Goal: Task Accomplishment & Management: Use online tool/utility

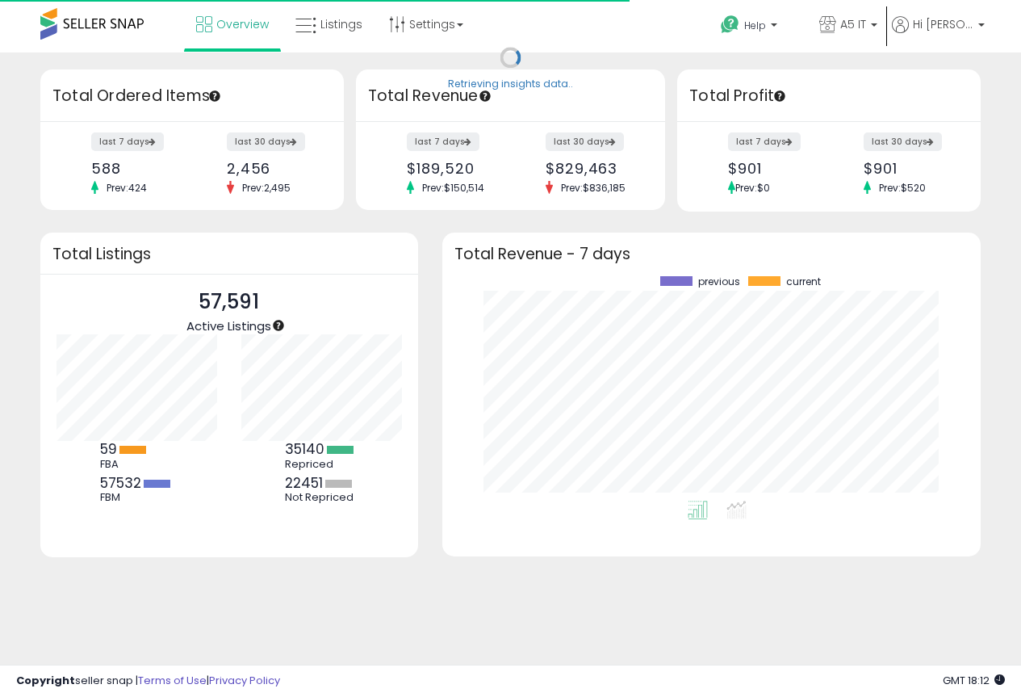
scroll to position [224, 506]
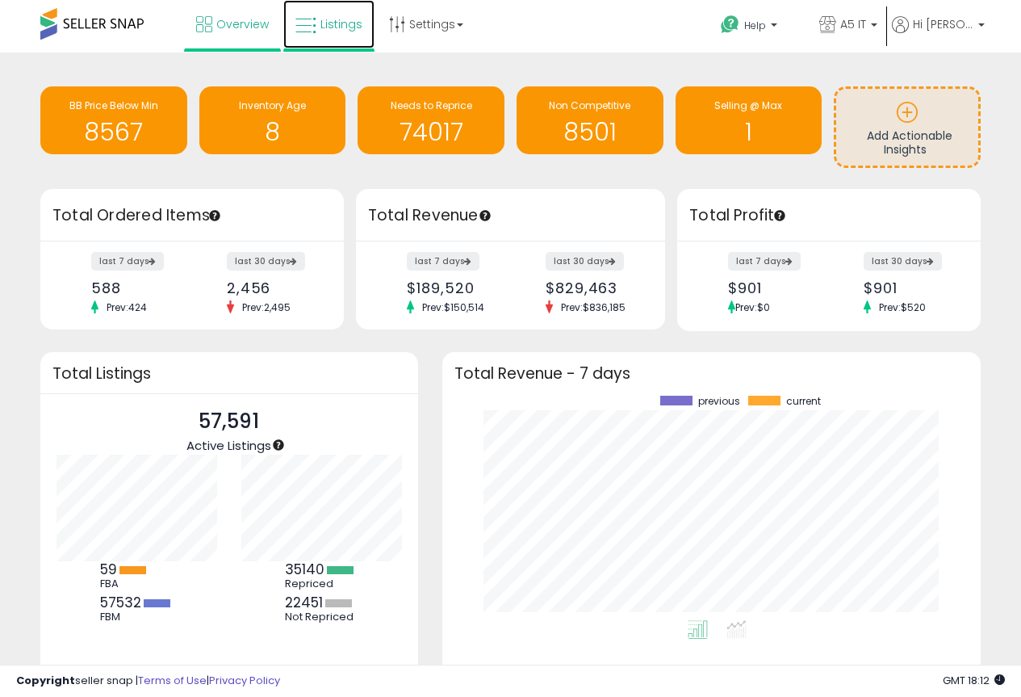
click at [315, 17] on icon at bounding box center [305, 25] width 21 height 21
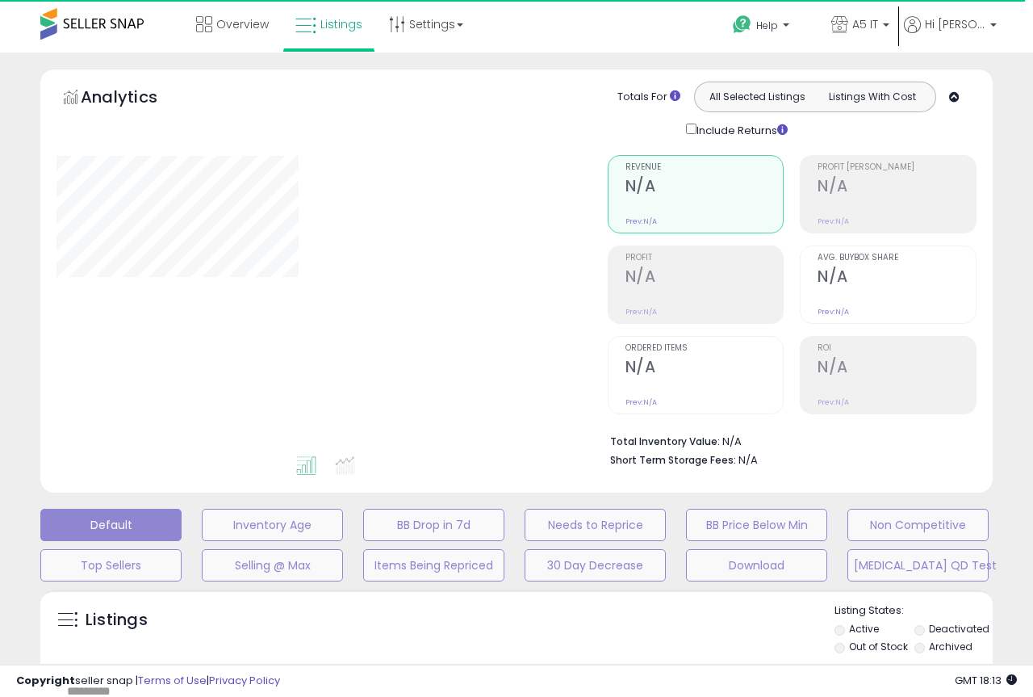
type input "*******"
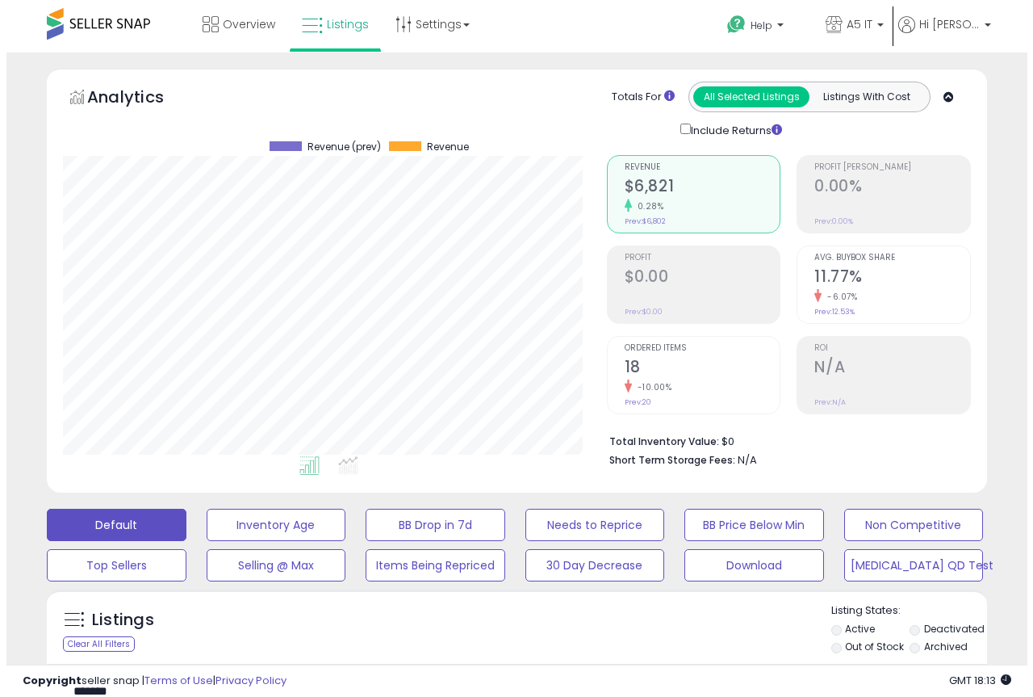
scroll to position [331, 544]
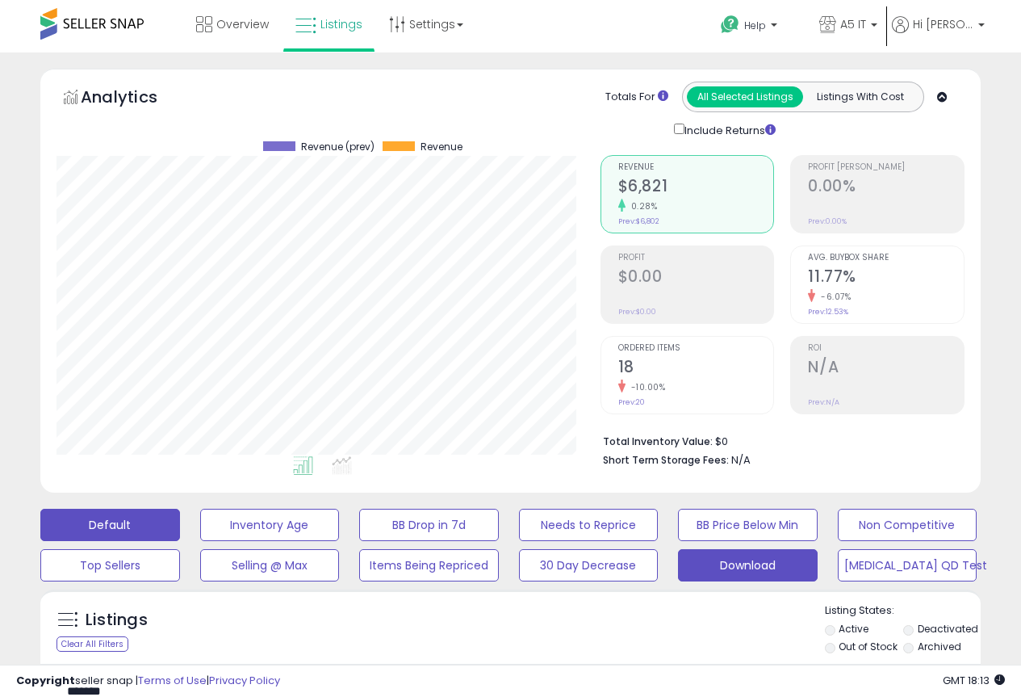
click at [340, 541] on button "Download" at bounding box center [270, 525] width 140 height 32
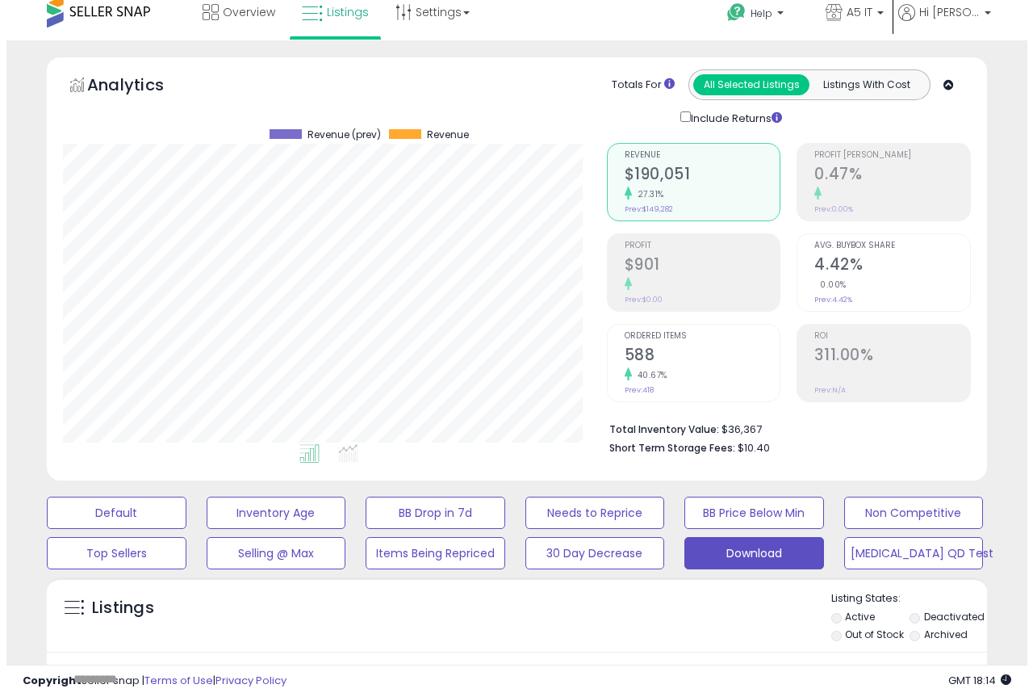
scroll to position [242, 0]
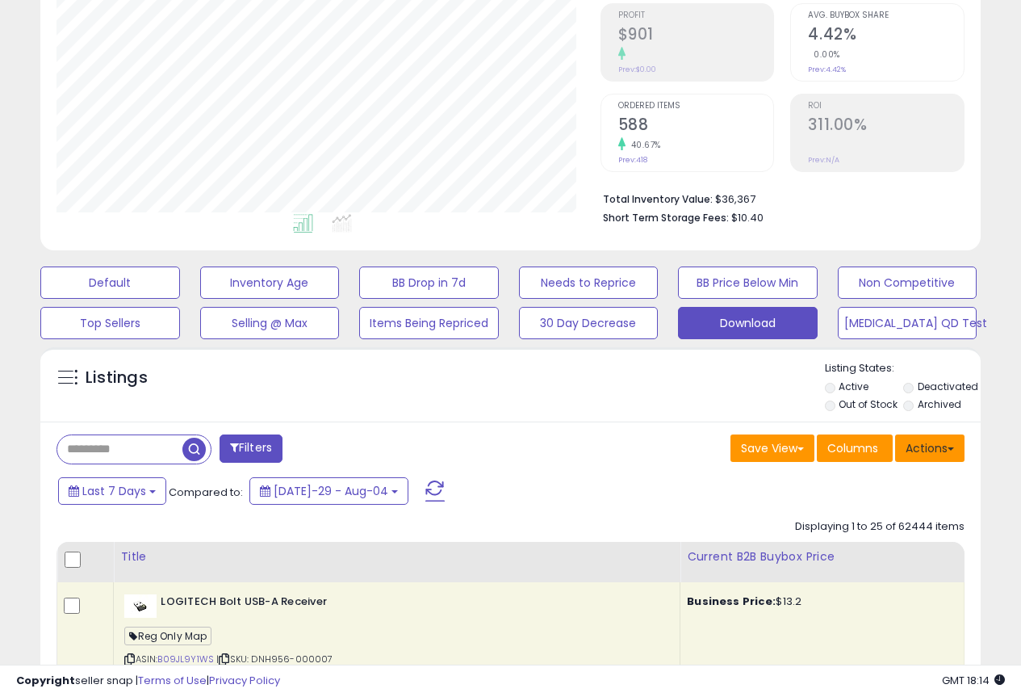
click at [925, 457] on button "Actions" at bounding box center [929, 447] width 69 height 27
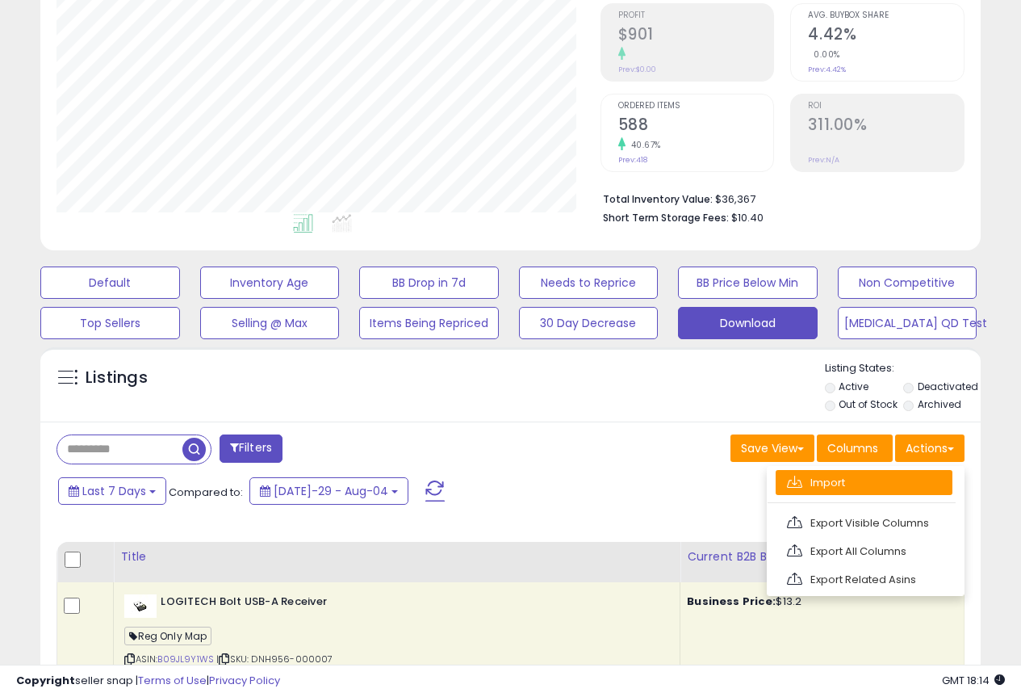
click at [857, 493] on link "Import" at bounding box center [864, 482] width 177 height 25
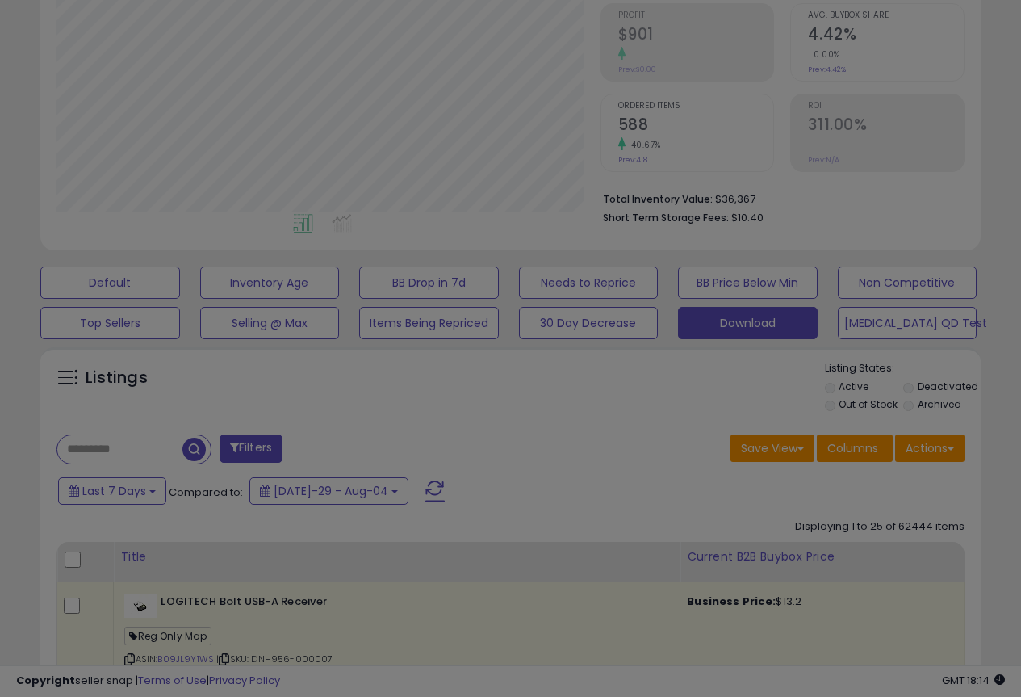
scroll to position [331, 551]
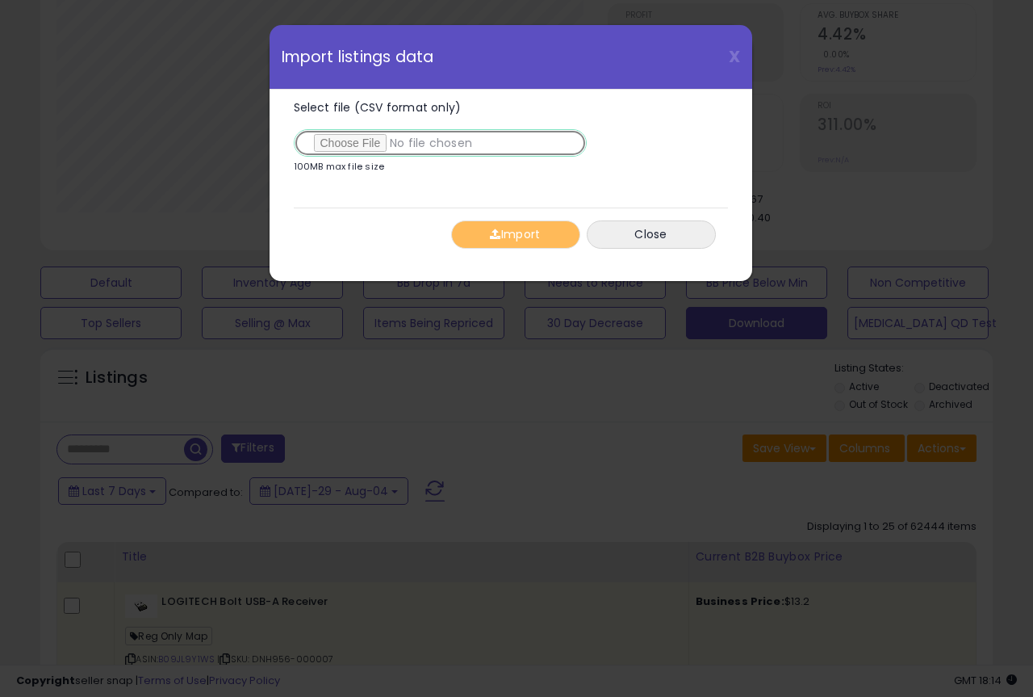
click at [367, 145] on input "Select file (CSV format only)" at bounding box center [440, 142] width 293 height 27
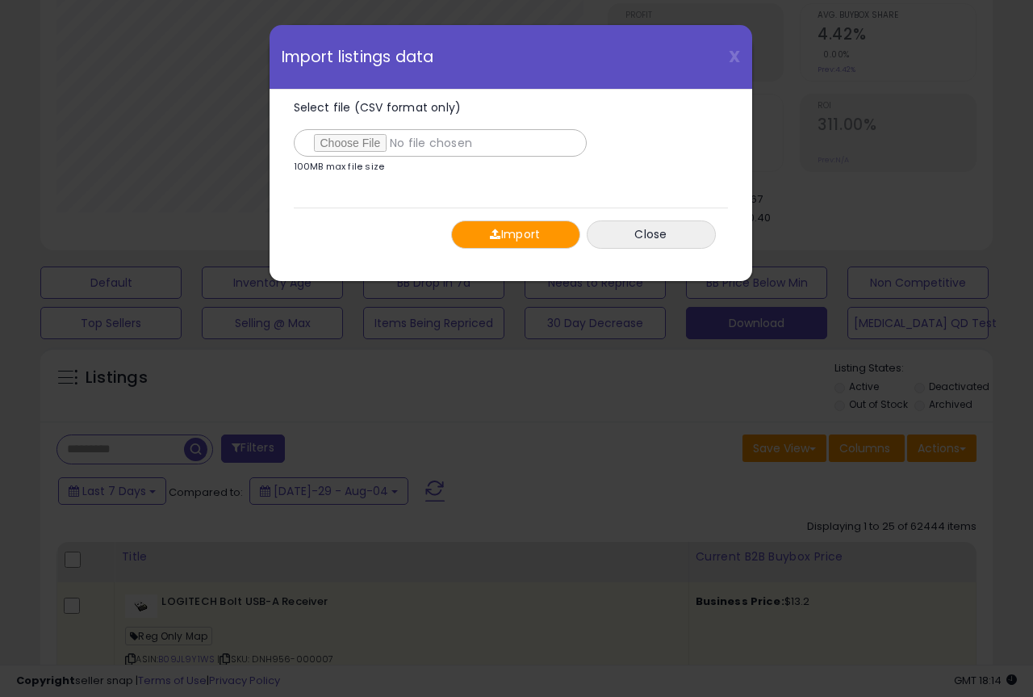
click at [490, 230] on span "button" at bounding box center [495, 233] width 10 height 11
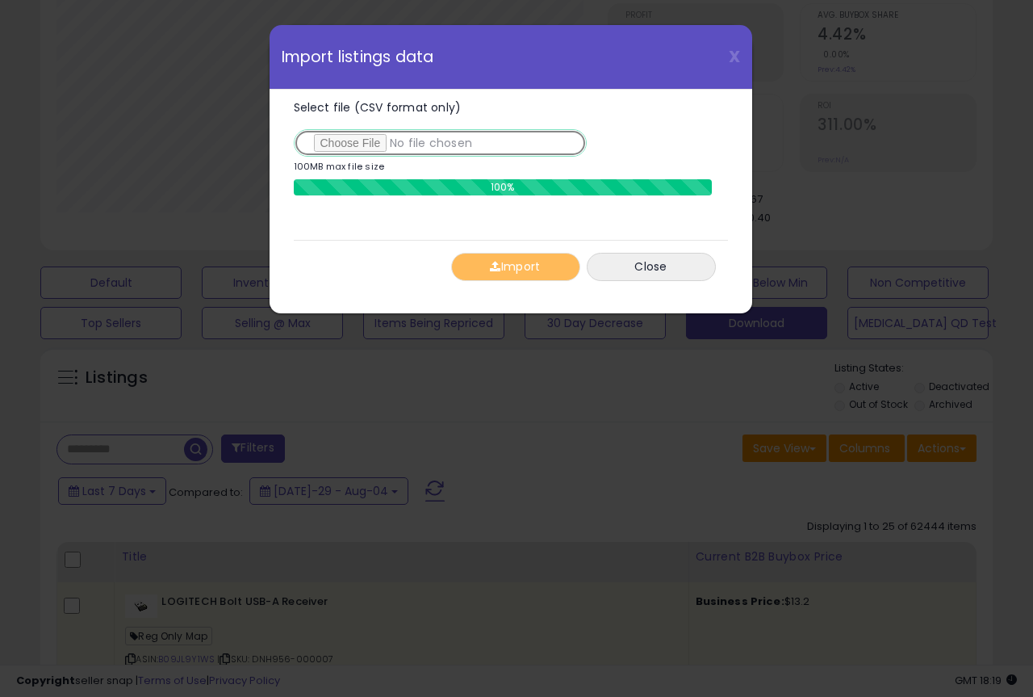
click at [350, 141] on input "Select file (CSV format only)" at bounding box center [440, 142] width 293 height 27
click at [647, 275] on button "Close" at bounding box center [651, 267] width 129 height 28
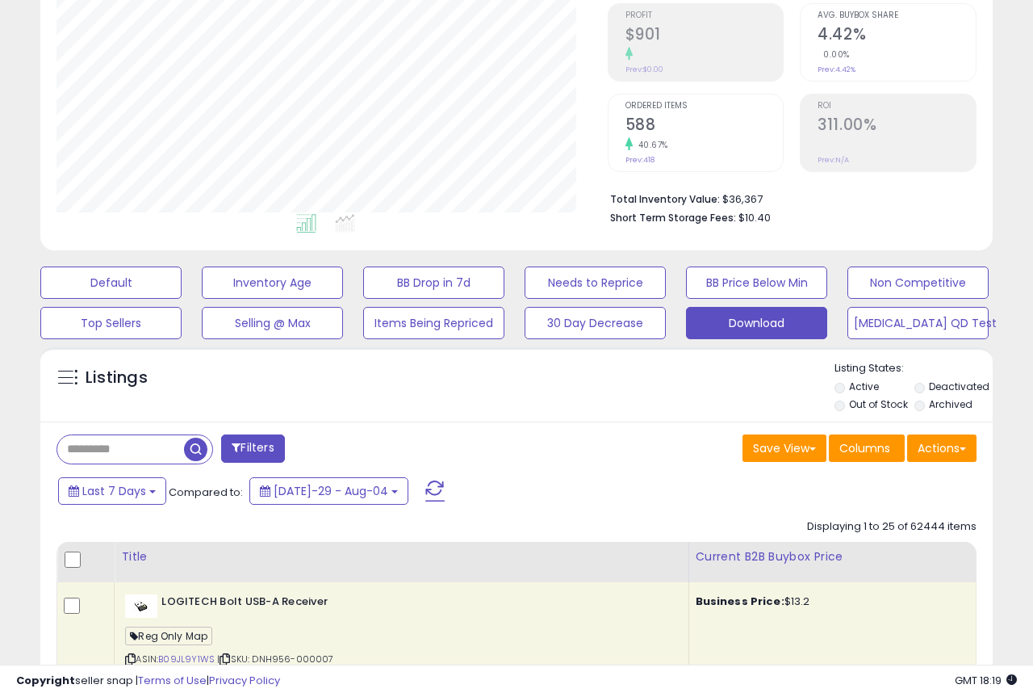
scroll to position [807009, 806795]
click at [933, 442] on button "Actions" at bounding box center [929, 447] width 69 height 27
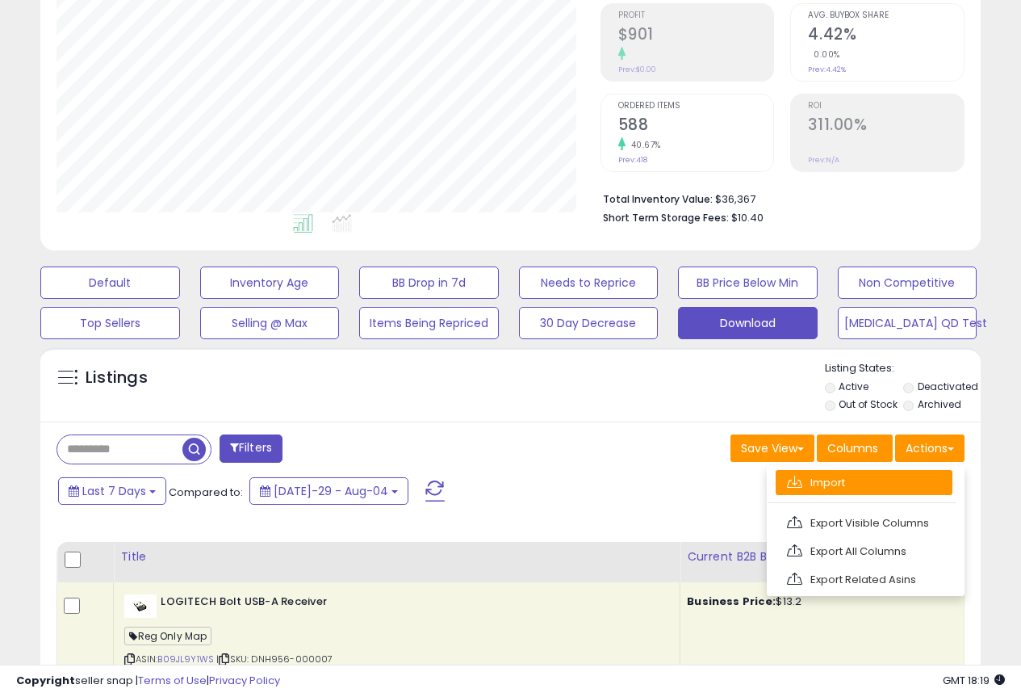
click at [845, 488] on link "Import" at bounding box center [864, 482] width 177 height 25
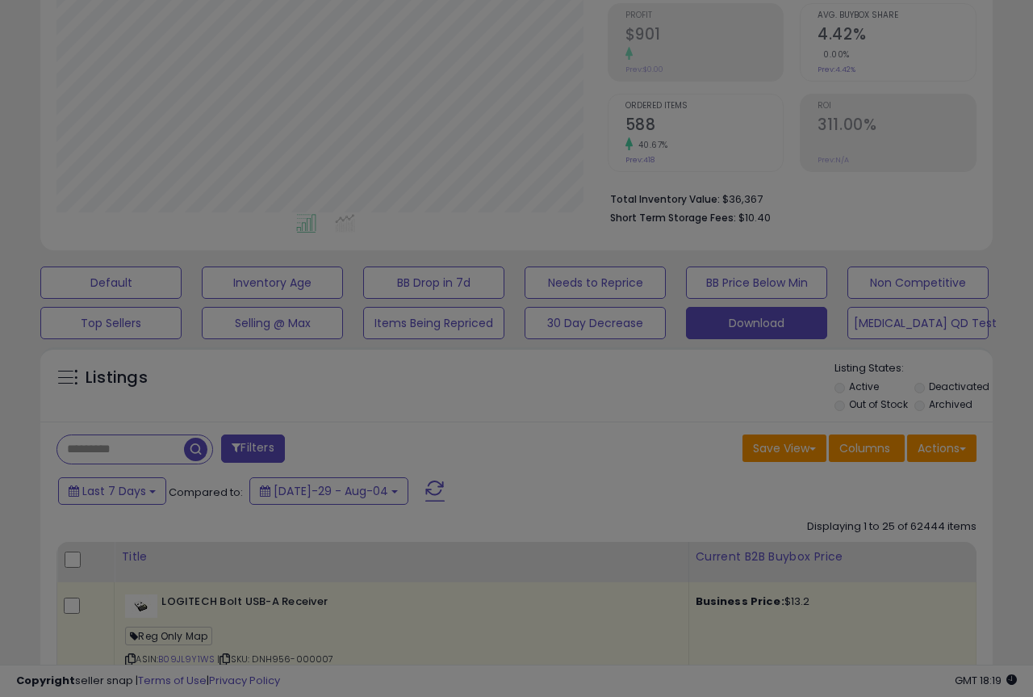
scroll to position [331, 551]
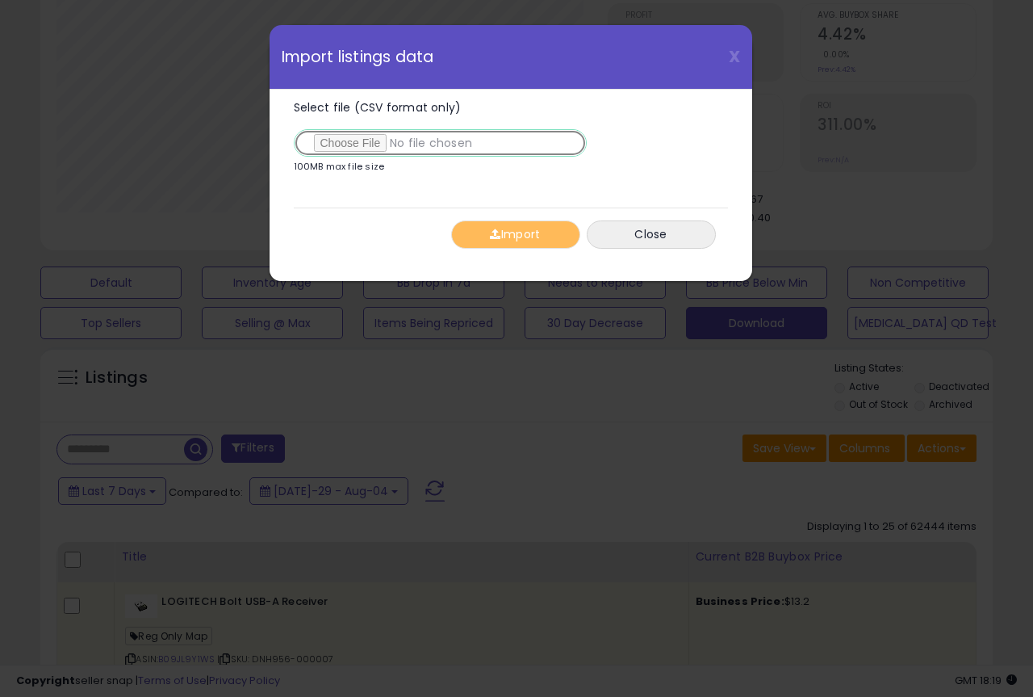
click at [342, 145] on input "Select file (CSV format only)" at bounding box center [440, 142] width 293 height 27
type input "**********"
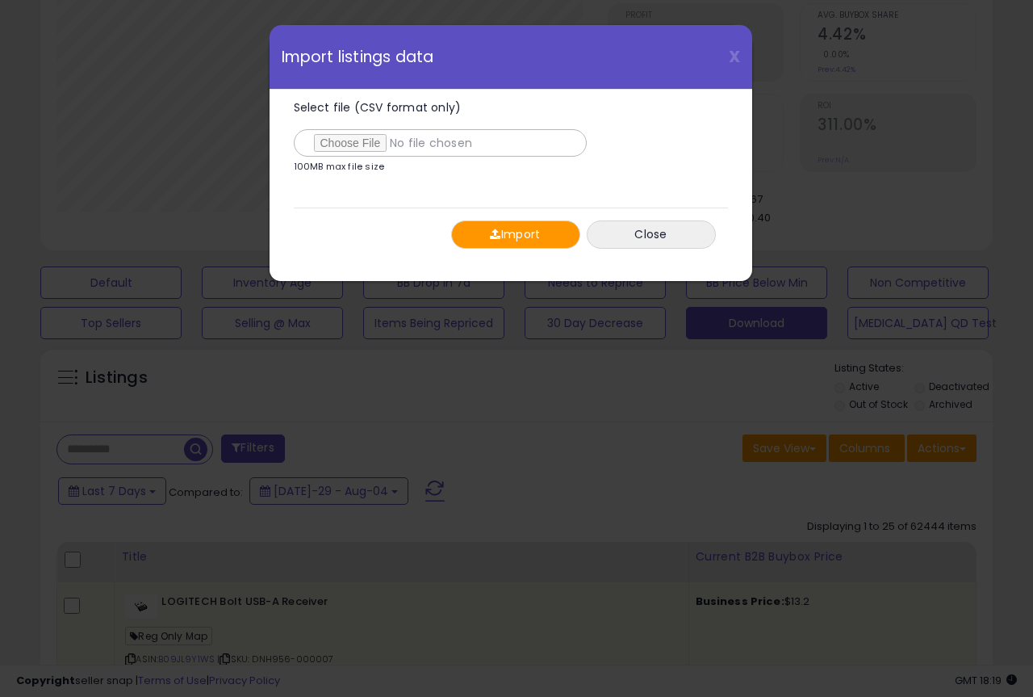
click at [511, 233] on button "Import" at bounding box center [515, 234] width 129 height 28
